Goal: Find specific fact: Find contact information

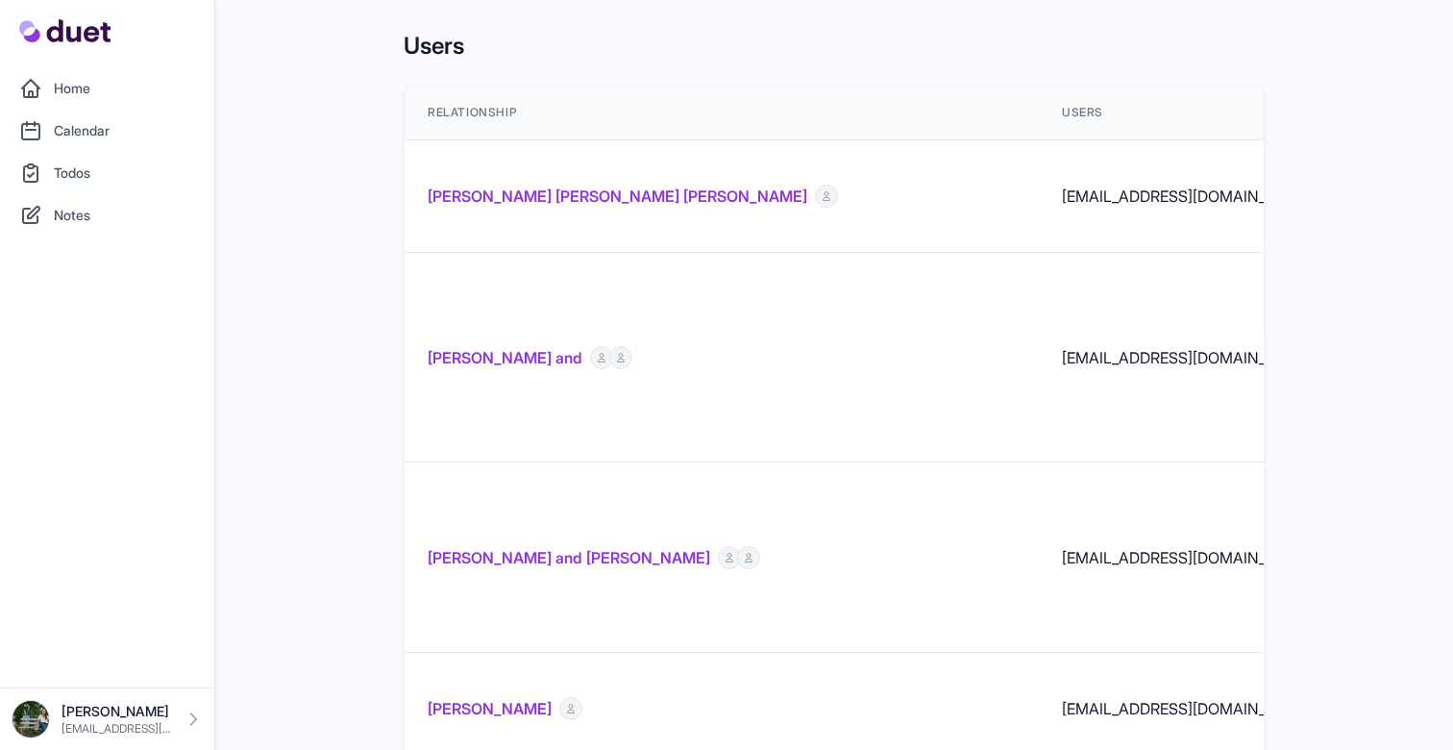
click at [540, 185] on link "[PERSON_NAME] [PERSON_NAME] [PERSON_NAME]" at bounding box center [618, 196] width 380 height 23
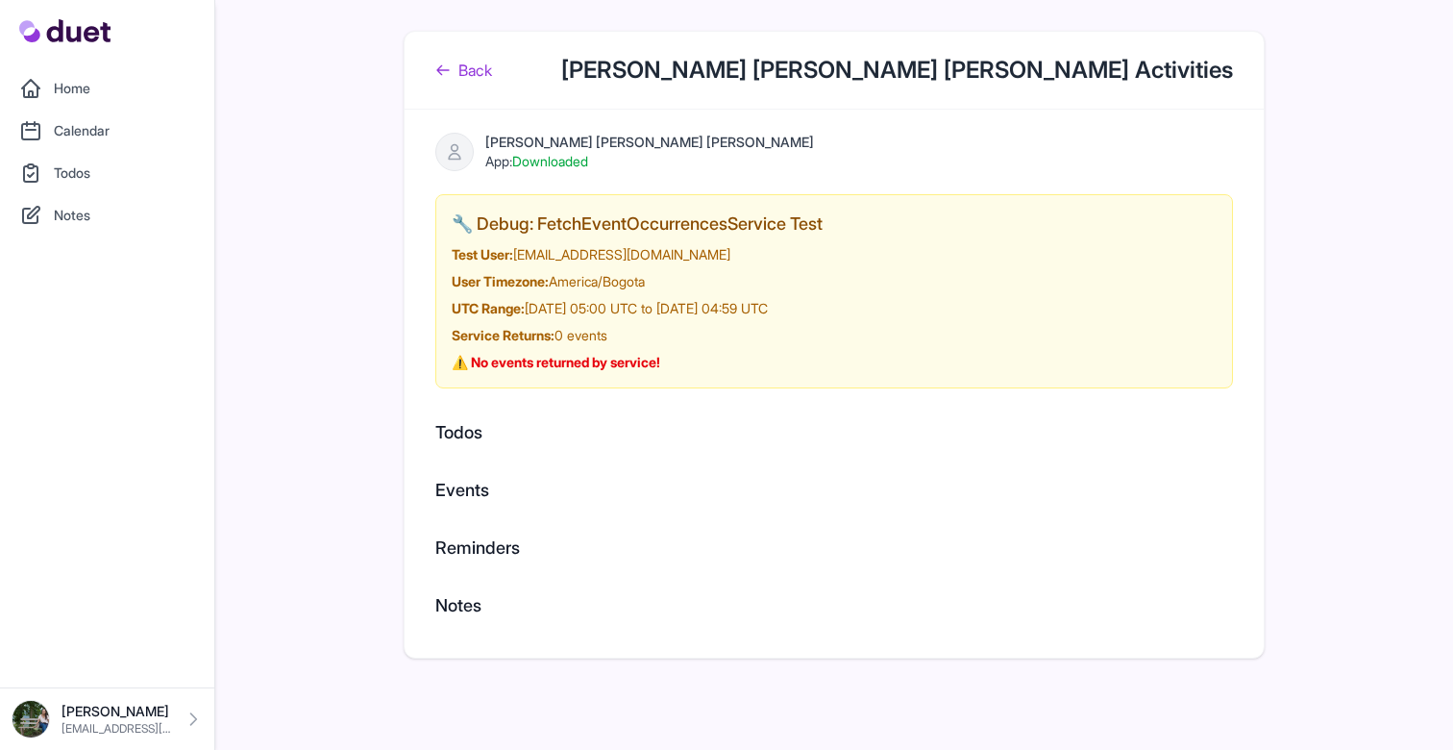
click at [468, 62] on link "Back" at bounding box center [463, 70] width 57 height 23
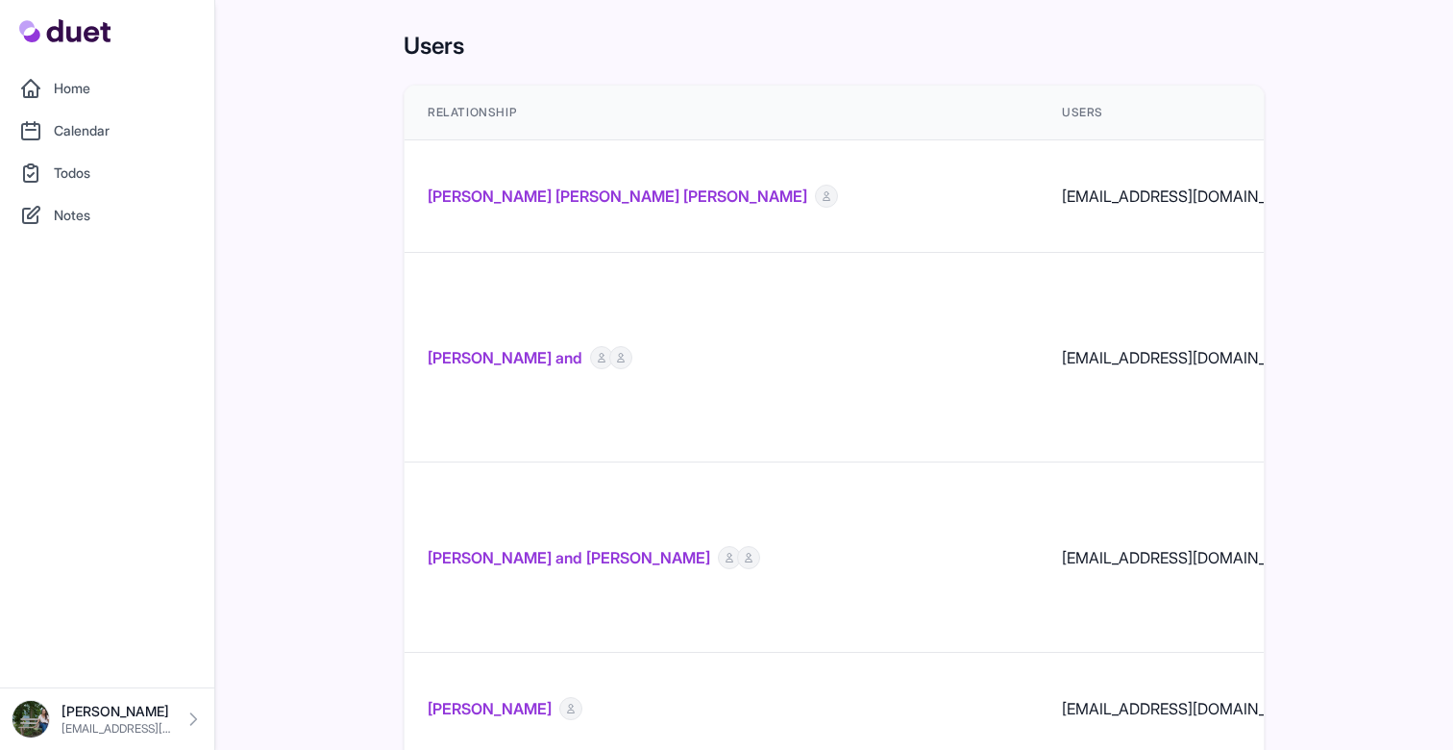
click at [1039, 181] on td "[EMAIL_ADDRESS][DOMAIN_NAME]" at bounding box center [1318, 196] width 559 height 112
copy tr "[EMAIL_ADDRESS][DOMAIN_NAME]"
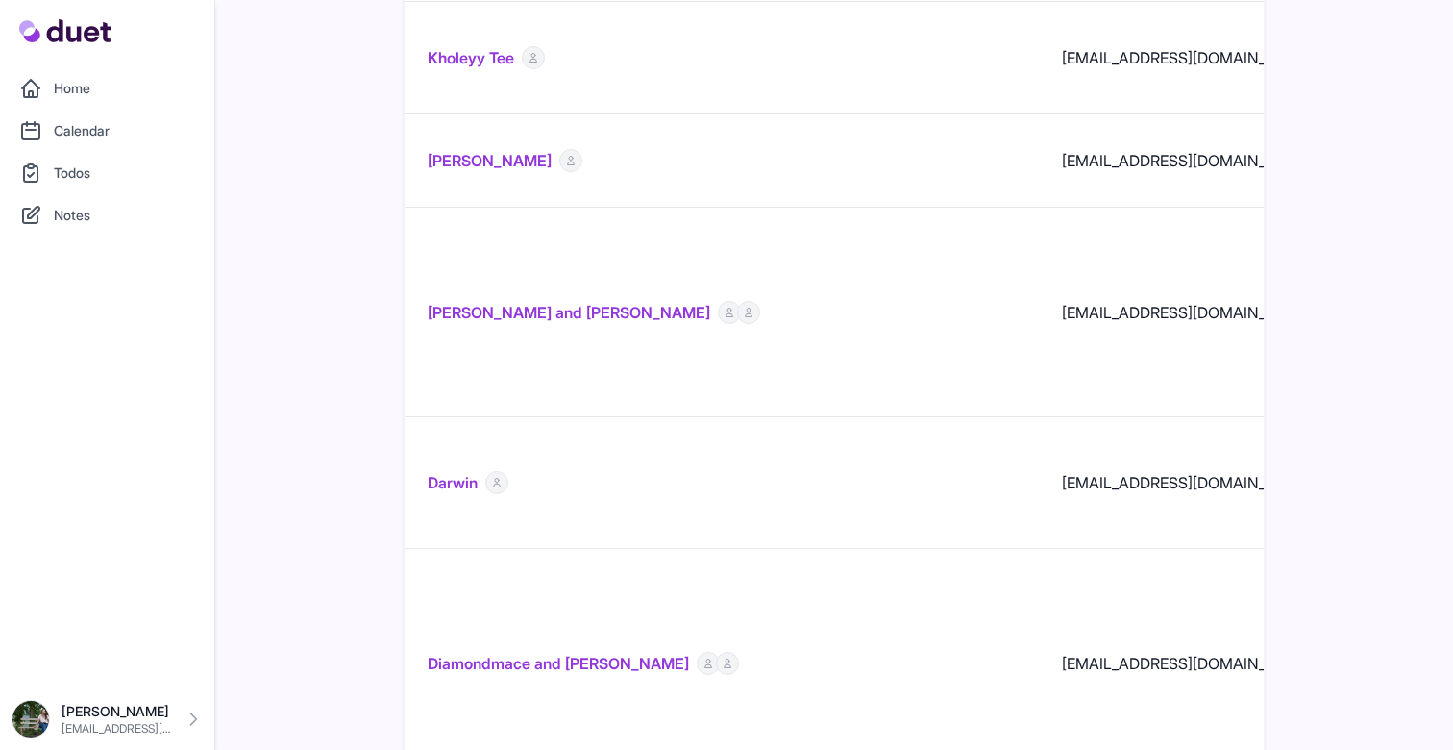
scroll to position [940, 0]
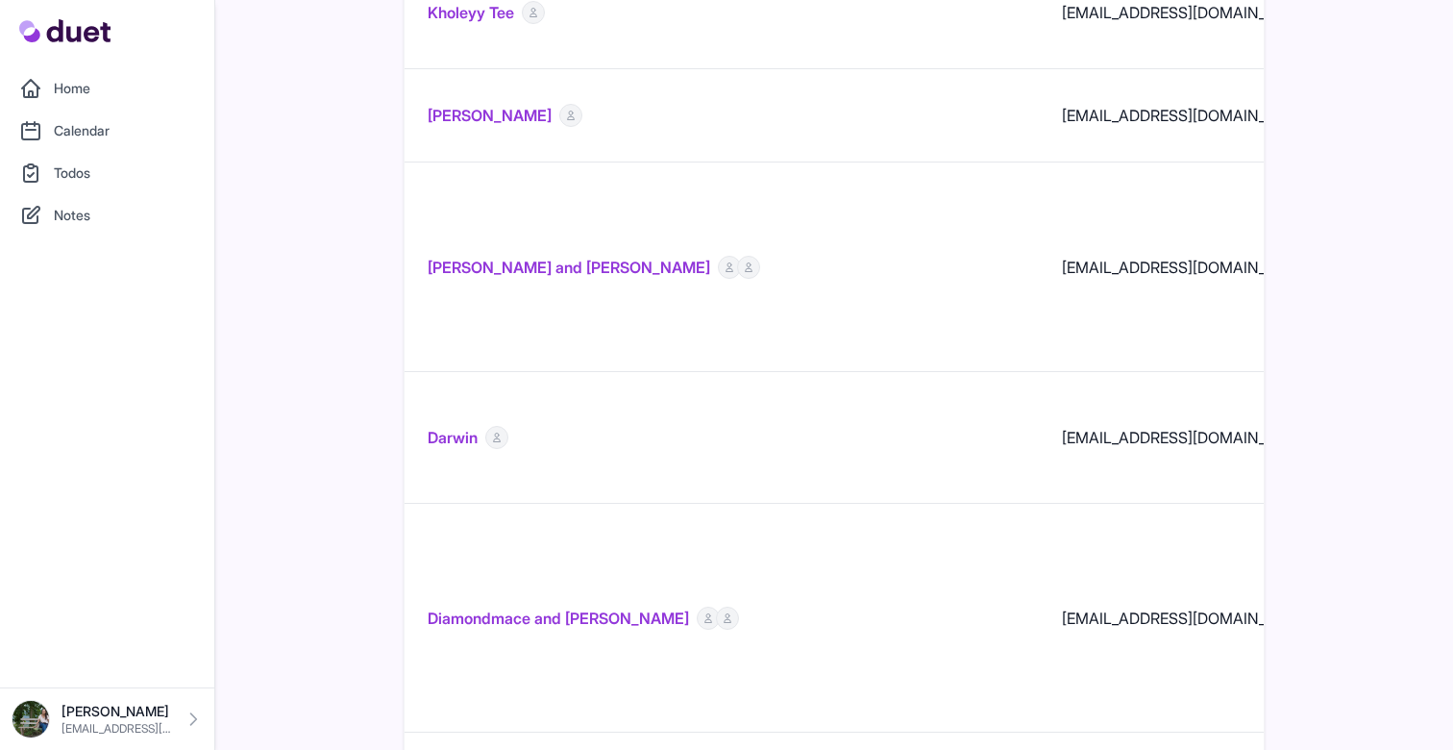
click at [54, 131] on link "Calendar" at bounding box center [107, 131] width 191 height 38
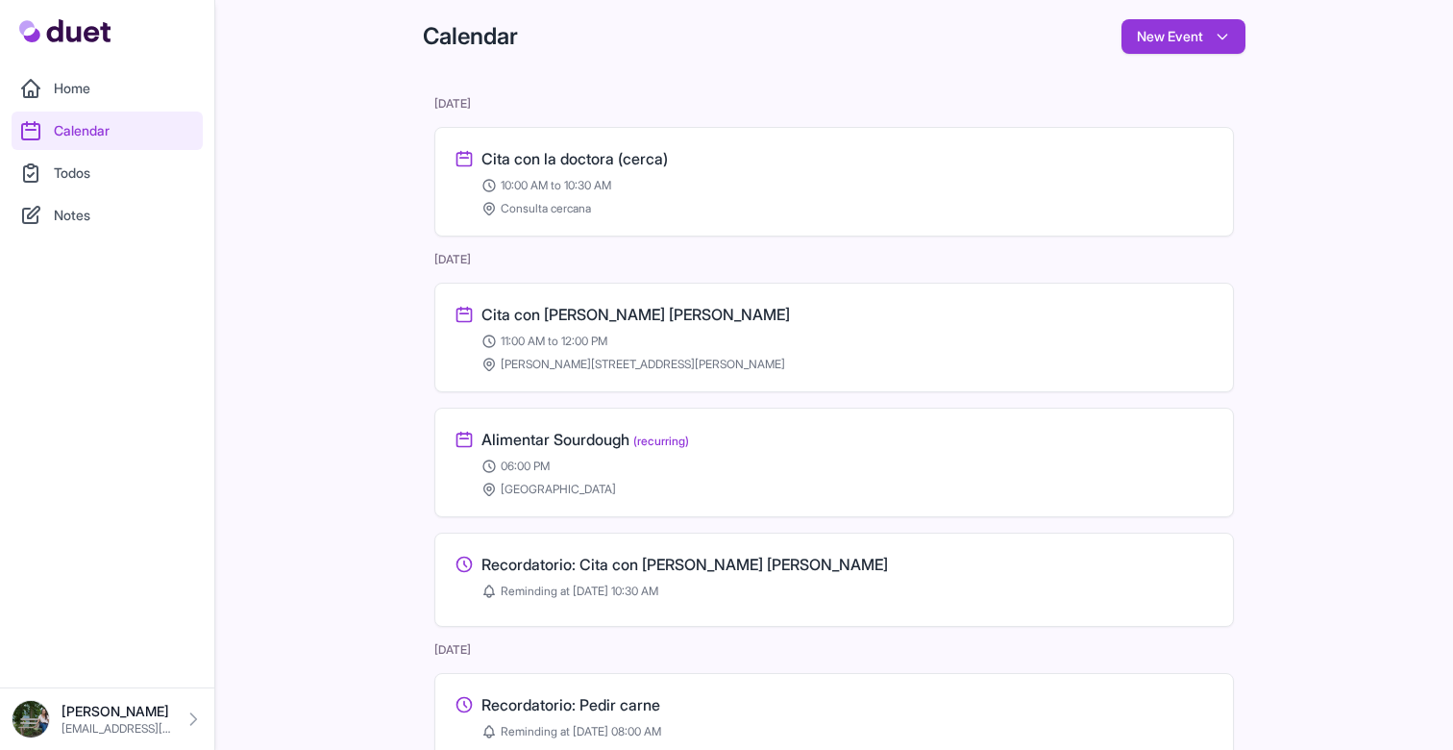
click at [77, 105] on link "Home" at bounding box center [107, 88] width 191 height 38
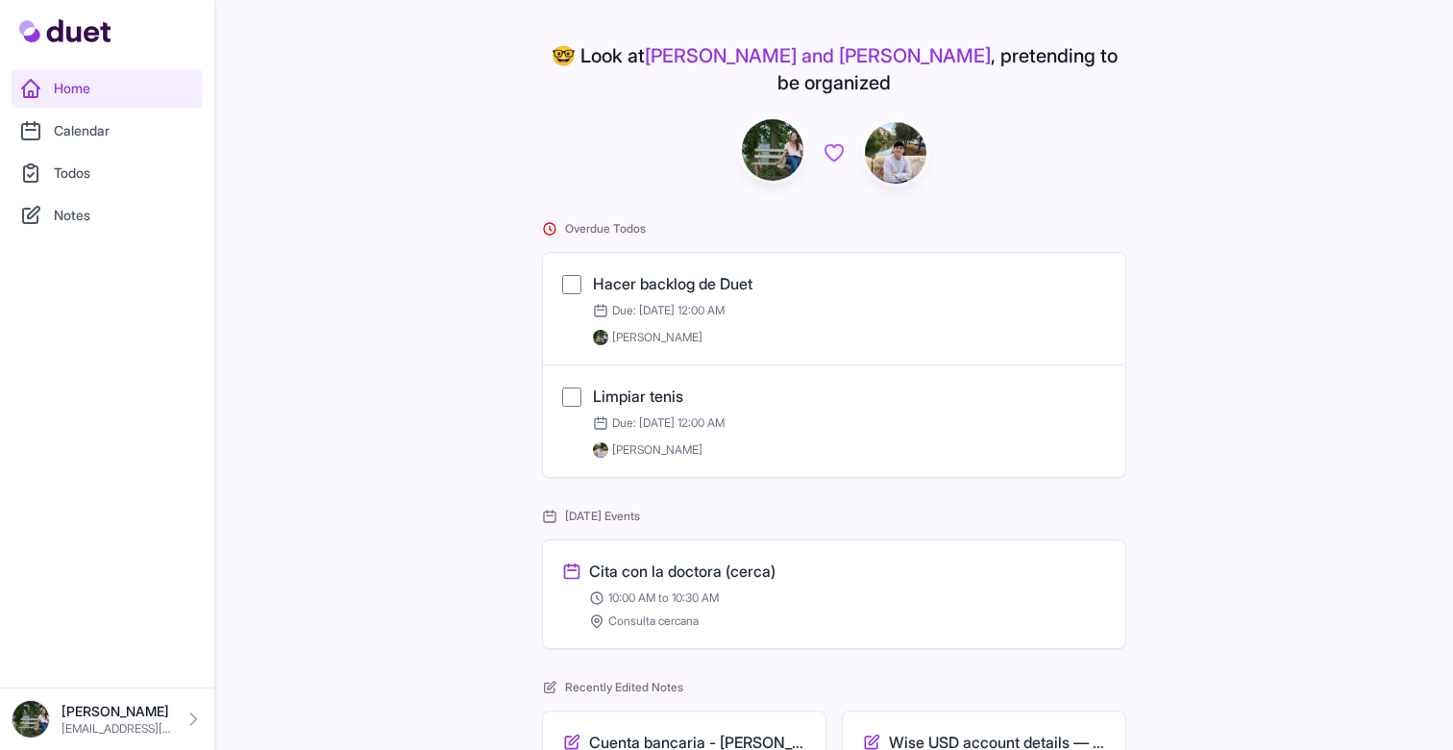
scroll to position [170, 0]
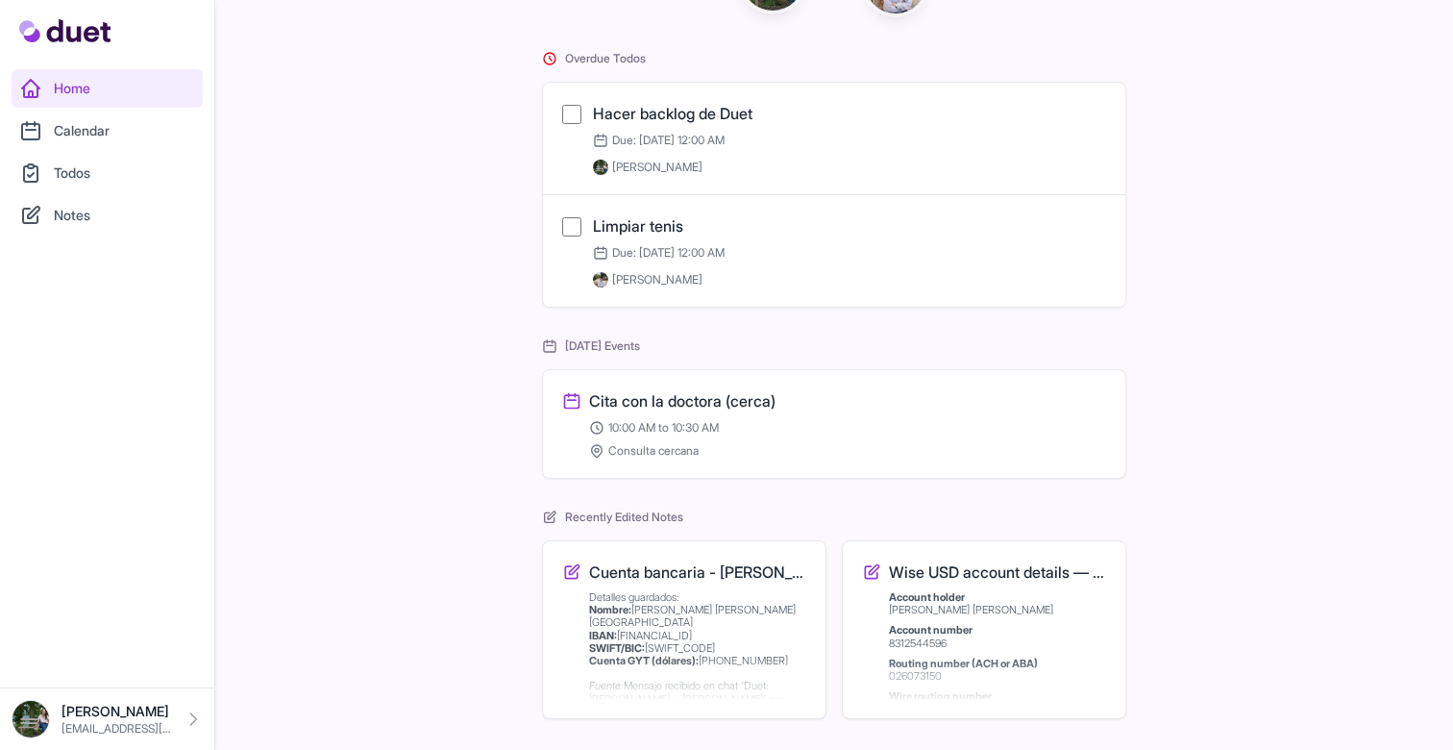
click at [107, 134] on link "Calendar" at bounding box center [107, 131] width 191 height 38
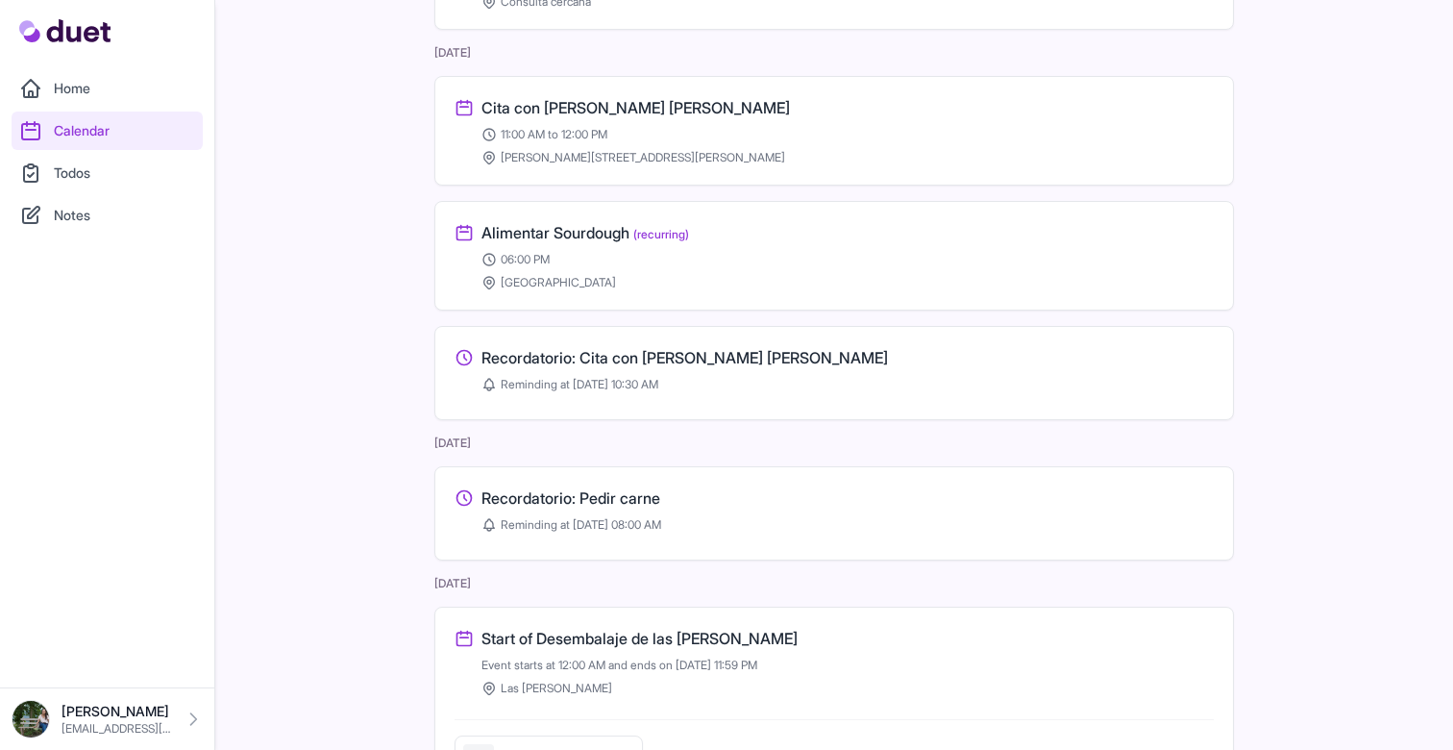
scroll to position [208, 0]
